Goal: Navigation & Orientation: Go to known website

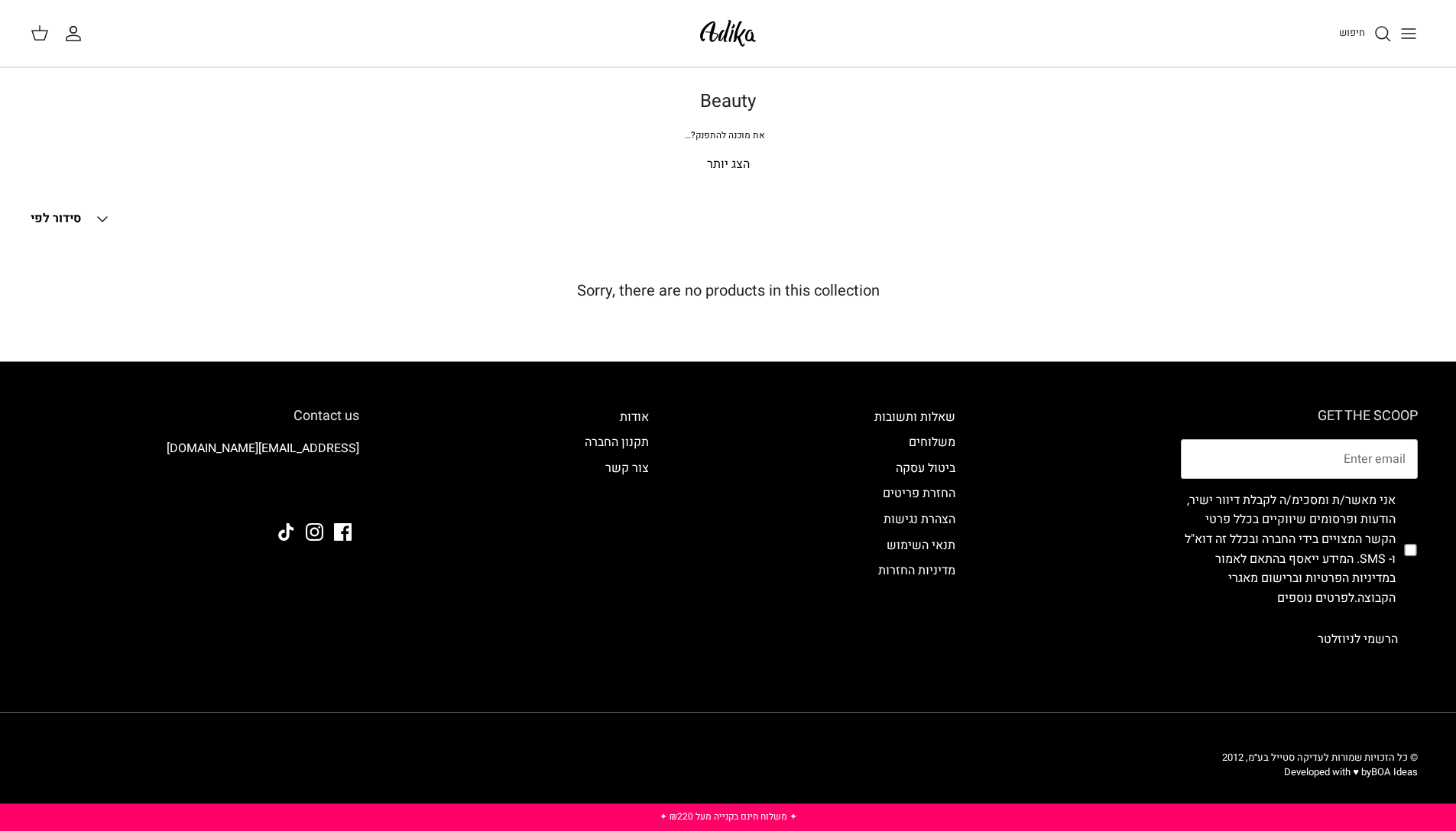
click at [734, 23] on img at bounding box center [728, 33] width 65 height 36
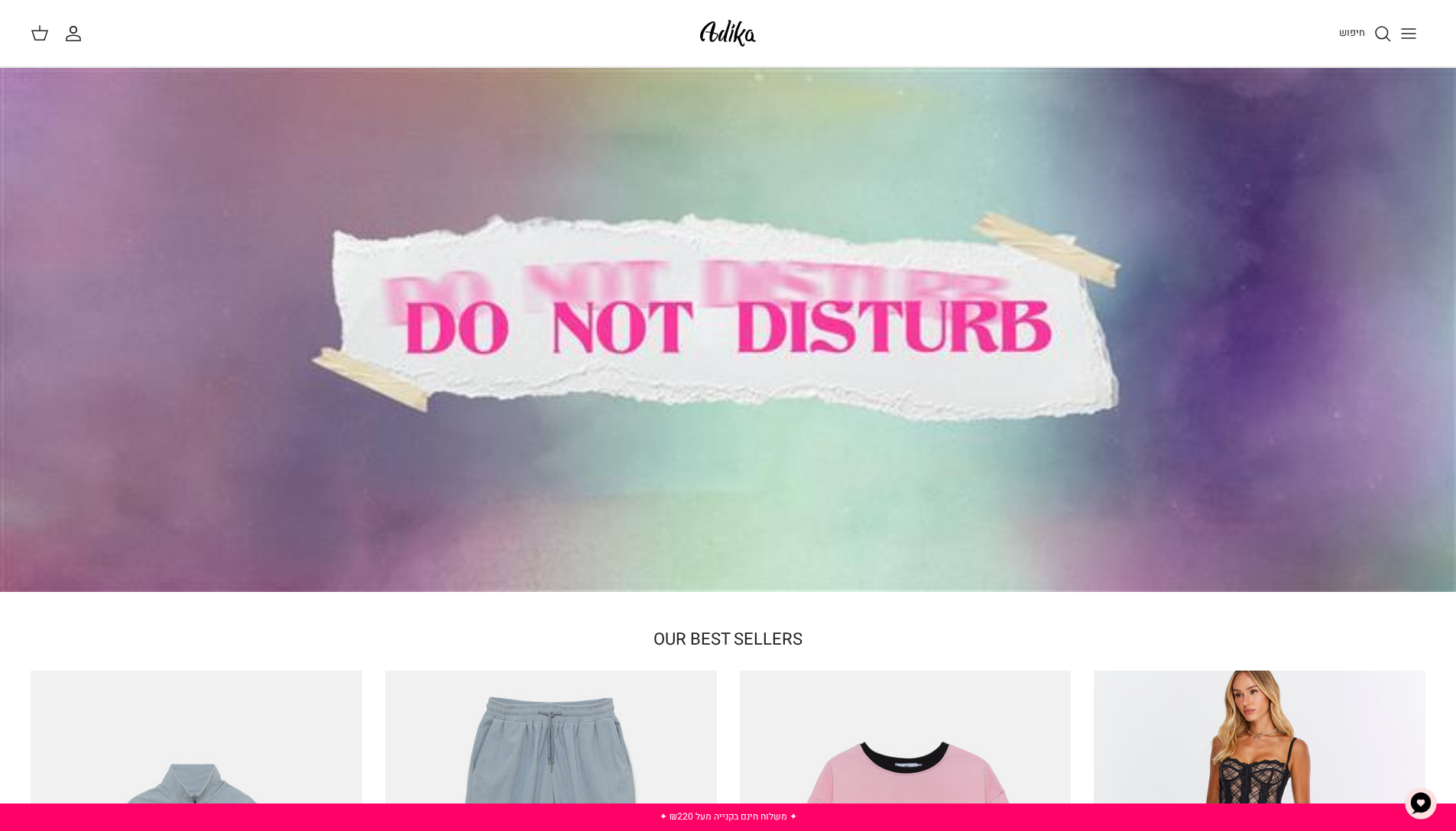
click at [1413, 39] on icon "Toggle menu" at bounding box center [1409, 33] width 18 height 18
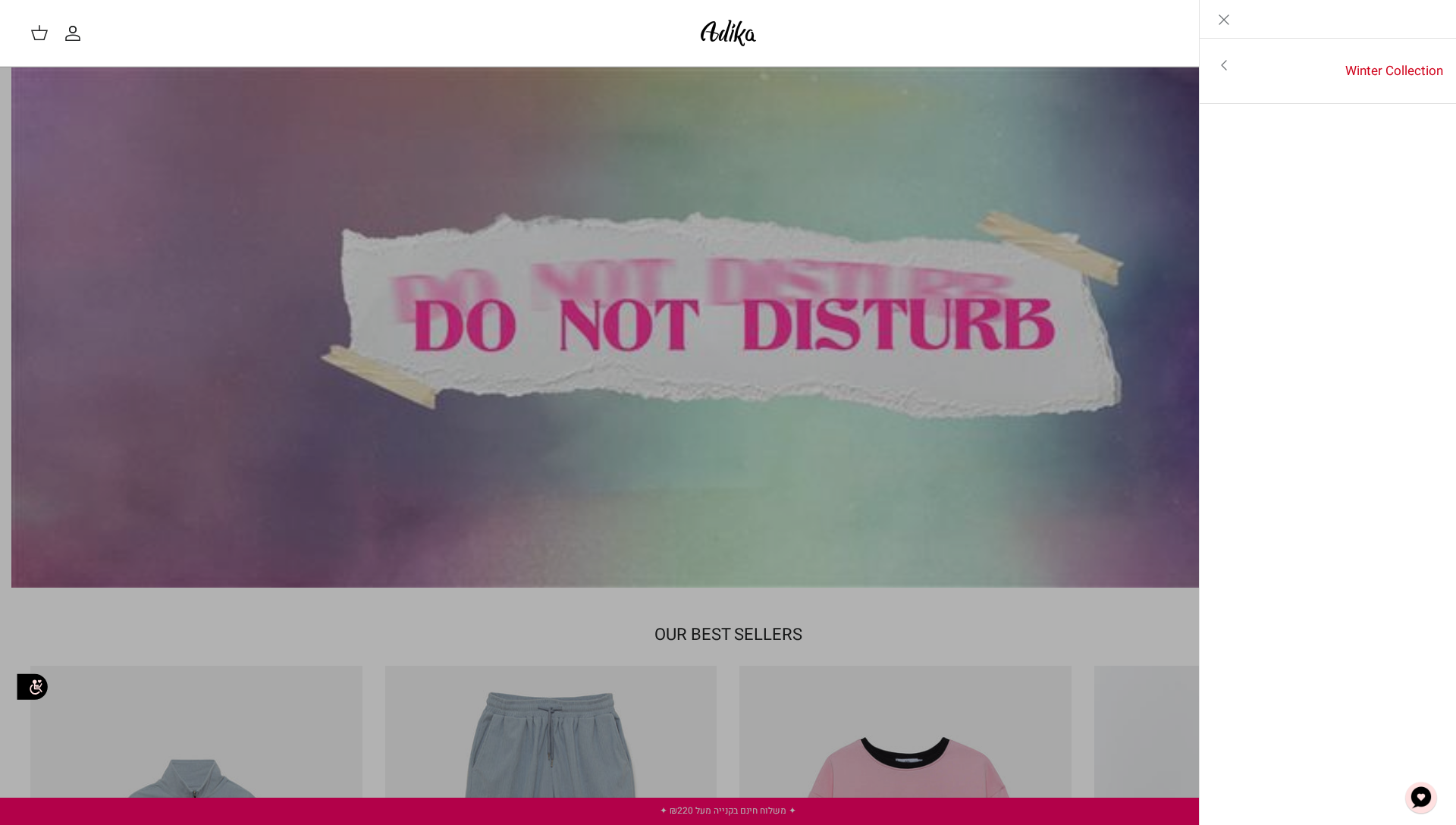
click at [372, 130] on link "Toggle menu" at bounding box center [728, 412] width 1456 height 825
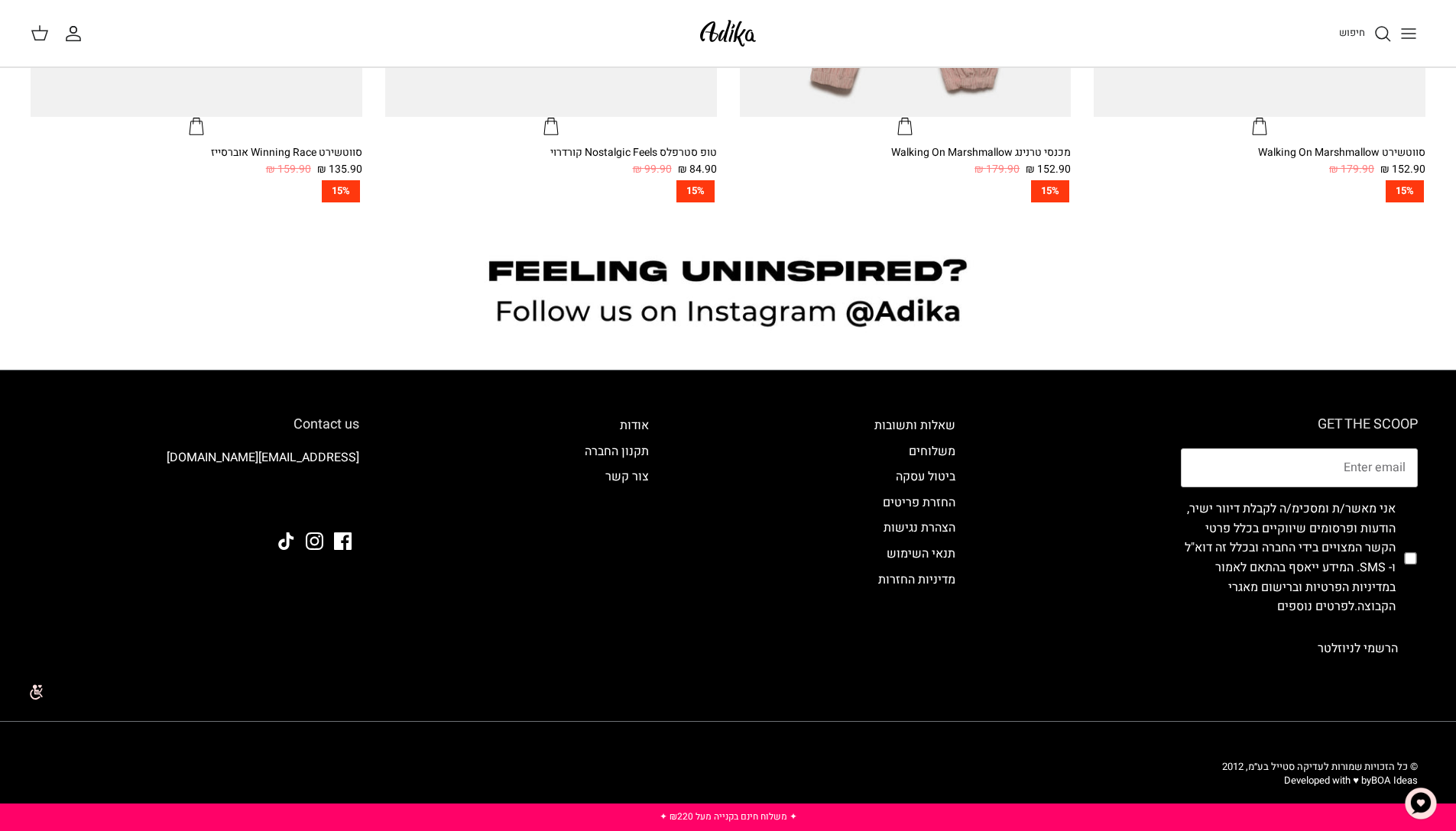
scroll to position [1566, 0]
